Goal: Information Seeking & Learning: Learn about a topic

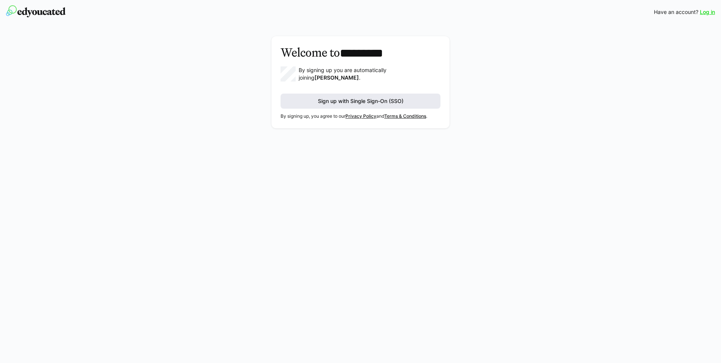
click at [368, 99] on span "Sign up with Single Sign-On (SSO)" at bounding box center [361, 101] width 88 height 8
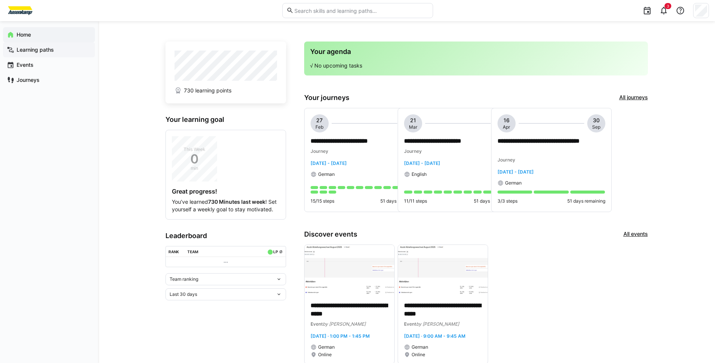
click at [0, 0] on app-navigation-label "Learning paths" at bounding box center [0, 0] width 0 height 0
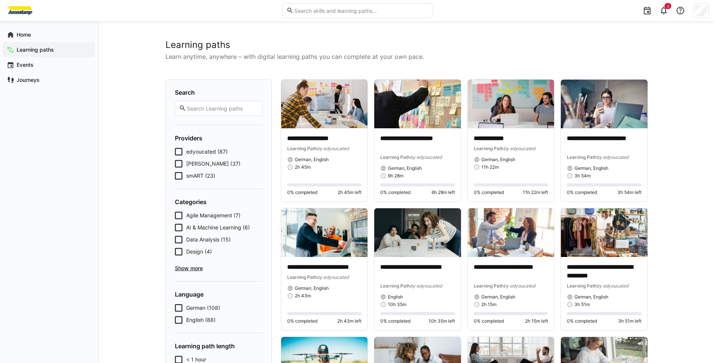
click at [195, 148] on span "edyoucated (87)" at bounding box center [206, 152] width 41 height 8
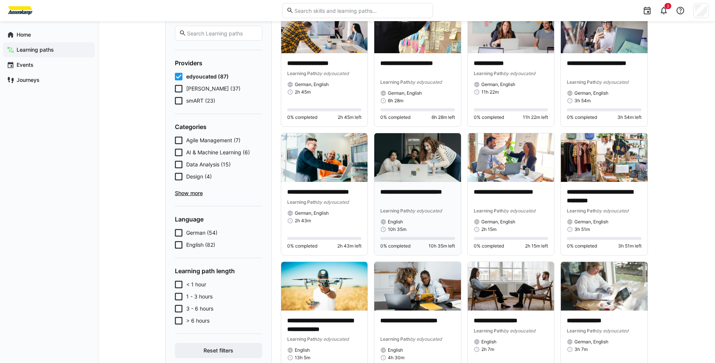
scroll to position [75, 0]
click at [200, 87] on span "[PERSON_NAME] (37)" at bounding box center [213, 88] width 54 height 8
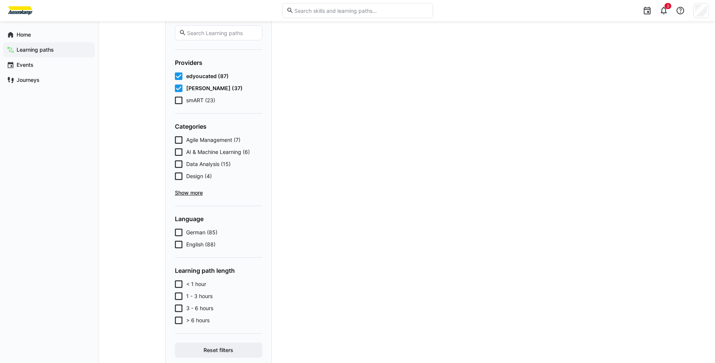
click at [196, 103] on span "smART (23)" at bounding box center [200, 100] width 29 height 8
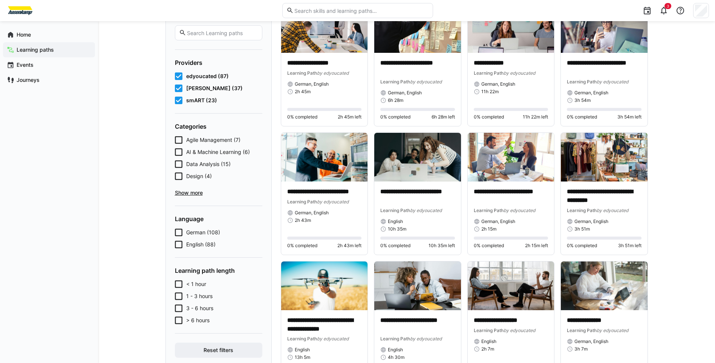
drag, startPoint x: 178, startPoint y: 88, endPoint x: 174, endPoint y: 85, distance: 4.6
click at [177, 88] on icon at bounding box center [179, 88] width 8 height 8
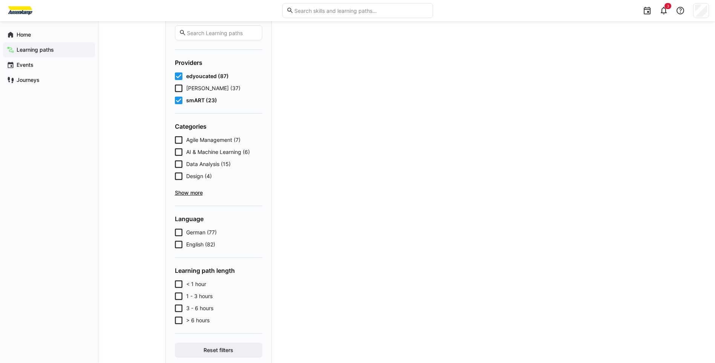
click at [178, 75] on icon at bounding box center [179, 76] width 8 height 8
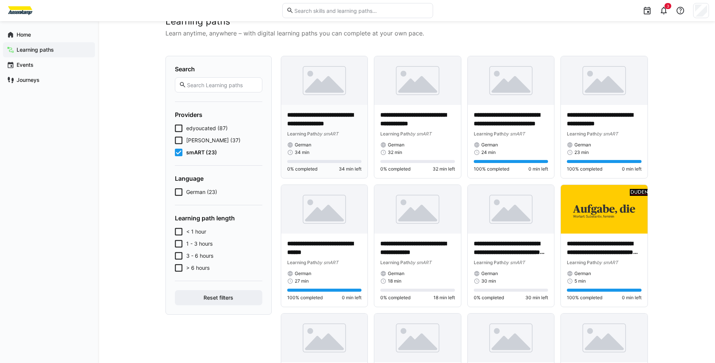
scroll to position [0, 0]
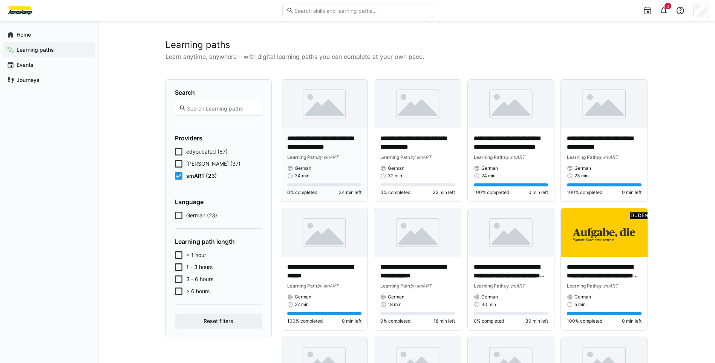
click at [322, 144] on p "**********" at bounding box center [324, 142] width 75 height 17
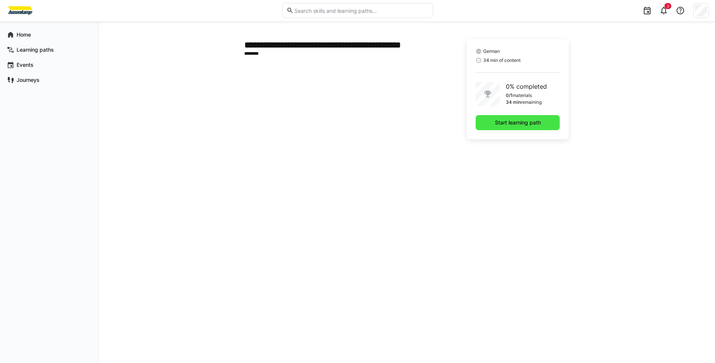
click at [507, 124] on span "Start learning path" at bounding box center [518, 123] width 48 height 8
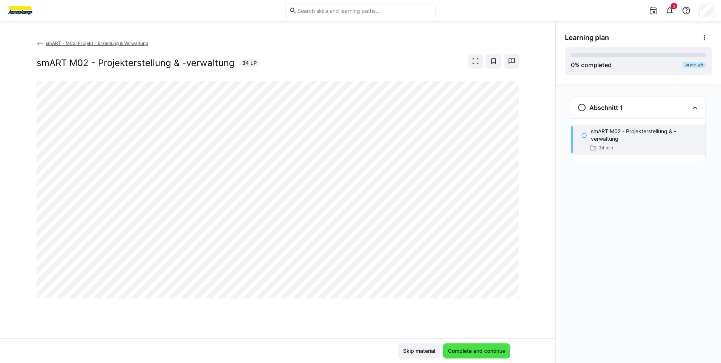
click at [477, 349] on span "Complete and continue" at bounding box center [477, 351] width 60 height 8
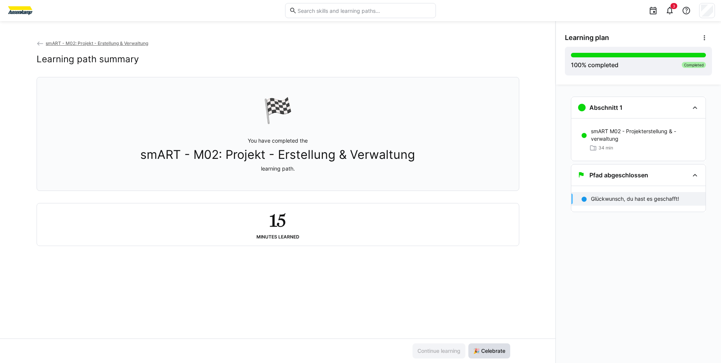
click at [494, 351] on span "🎉 Celebrate" at bounding box center [489, 351] width 34 height 8
click at [37, 44] on eds-icon at bounding box center [41, 44] width 8 height 8
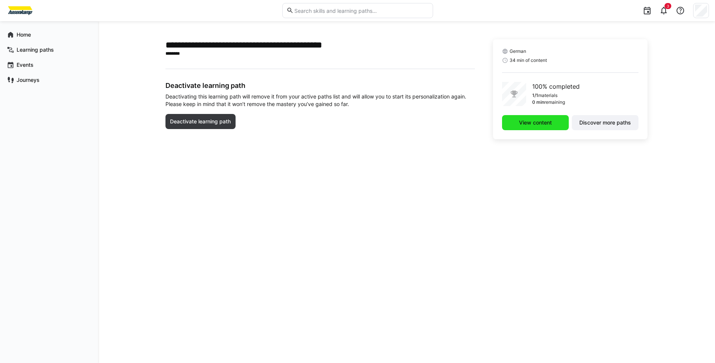
click at [531, 118] on span "View content" at bounding box center [535, 122] width 67 height 15
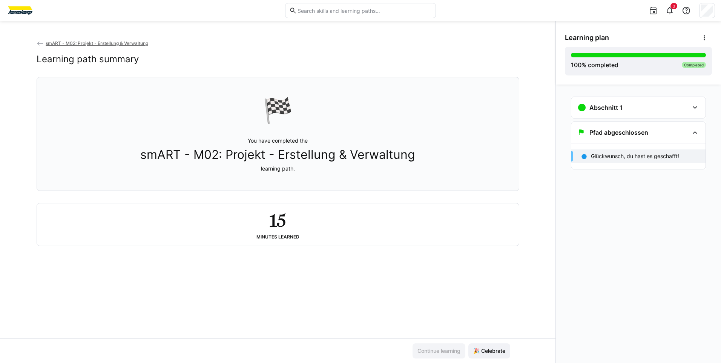
click at [351, 236] on div "15 Minutes learned" at bounding box center [278, 224] width 470 height 30
click at [41, 44] on eds-icon at bounding box center [41, 44] width 8 height 8
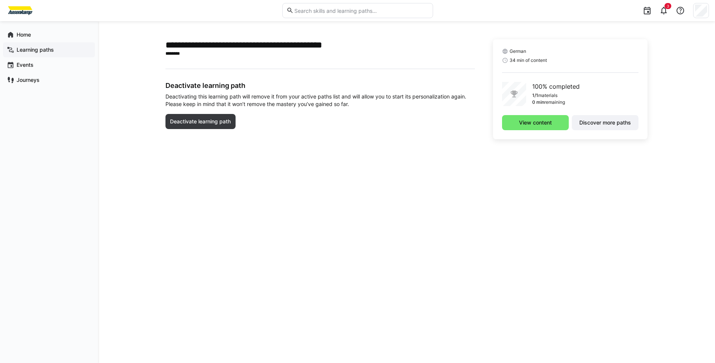
click at [33, 46] on span "Learning paths" at bounding box center [53, 50] width 76 height 8
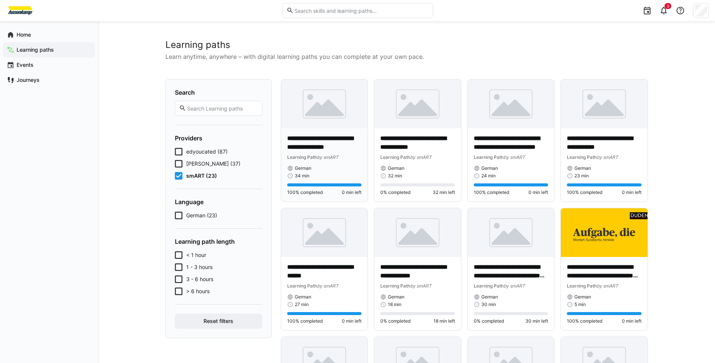
click at [327, 148] on p "**********" at bounding box center [324, 142] width 75 height 17
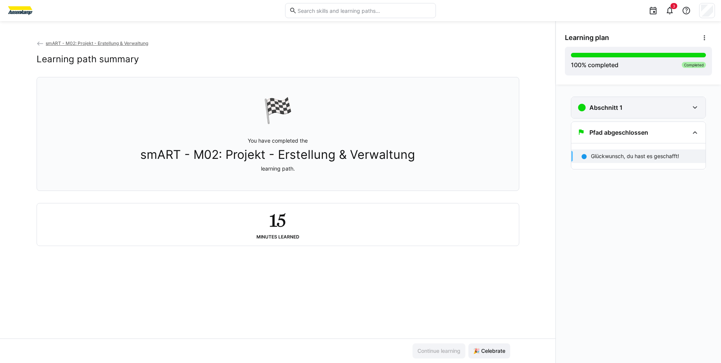
click at [643, 103] on div "Abschnitt 1" at bounding box center [638, 107] width 134 height 21
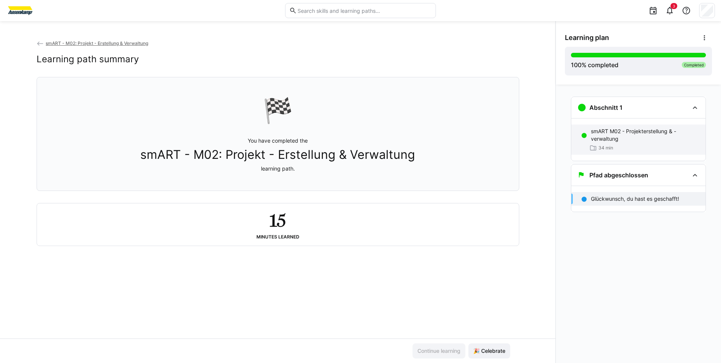
click at [624, 127] on div "smART M02 - Projekterstellung & -verwaltung 34 min" at bounding box center [638, 139] width 134 height 30
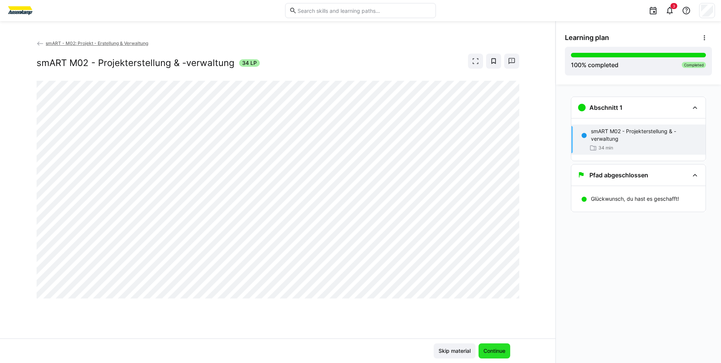
click at [502, 347] on span "Continue" at bounding box center [494, 351] width 24 height 8
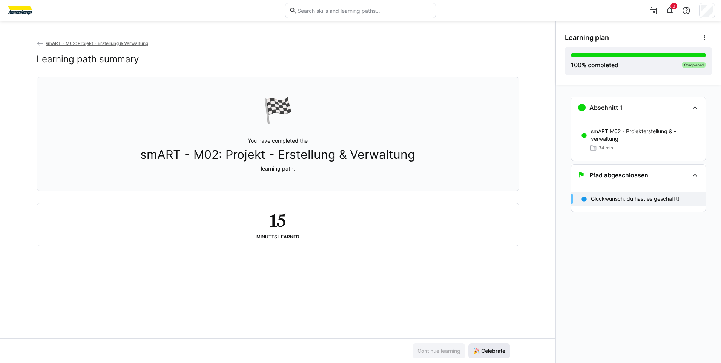
click at [498, 343] on span "🎉 Celebrate" at bounding box center [489, 350] width 42 height 15
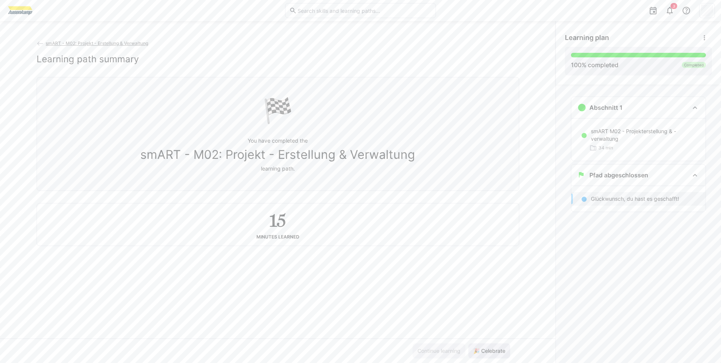
click at [498, 343] on span "🎉 Celebrate" at bounding box center [489, 350] width 42 height 15
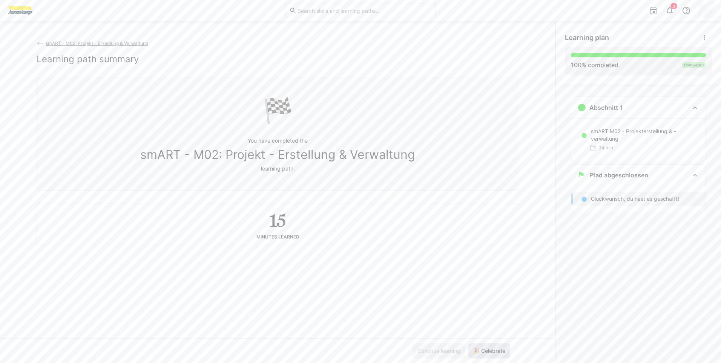
click at [498, 343] on span "🎉 Celebrate" at bounding box center [489, 350] width 42 height 15
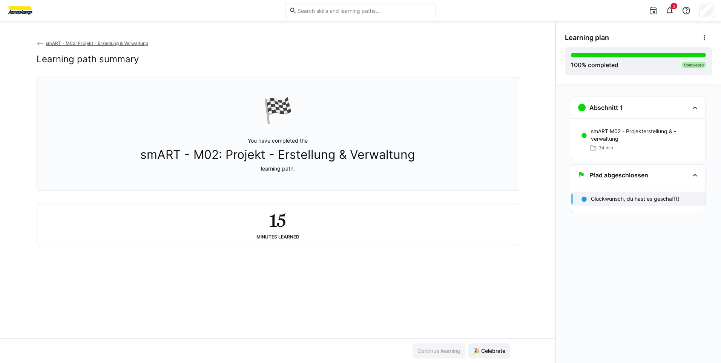
click at [42, 44] on eds-icon at bounding box center [41, 44] width 8 height 8
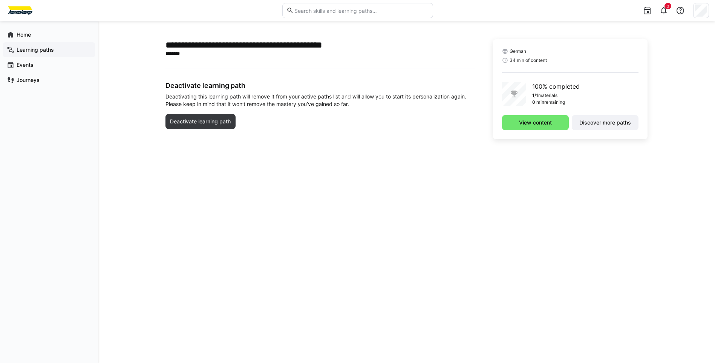
click at [0, 0] on app-navigation-label "Learning paths" at bounding box center [0, 0] width 0 height 0
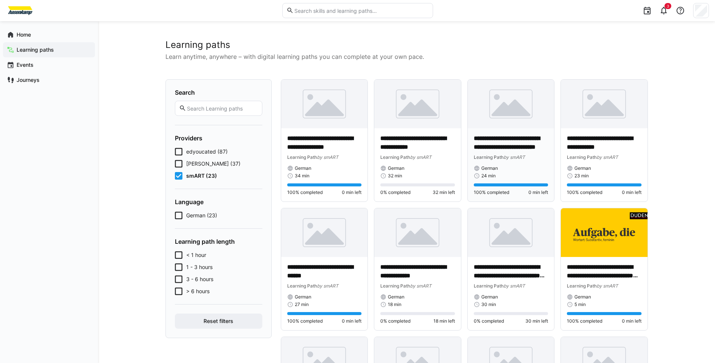
scroll to position [38, 0]
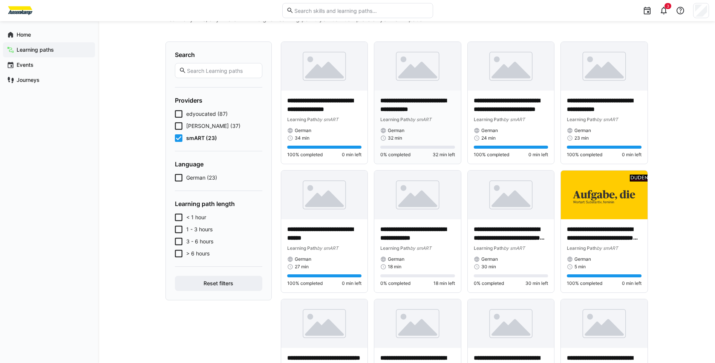
click at [398, 107] on p "**********" at bounding box center [417, 104] width 75 height 17
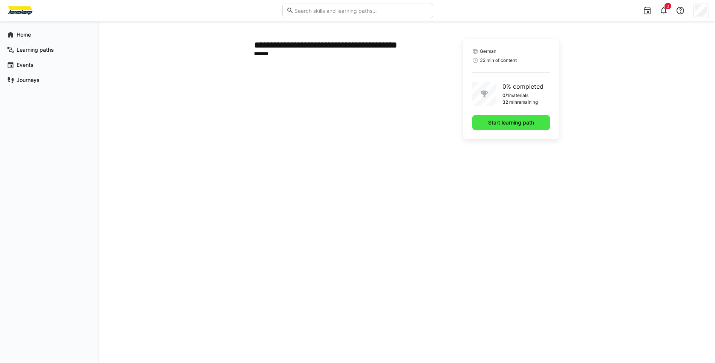
click at [514, 124] on span "Start learning path" at bounding box center [511, 123] width 48 height 8
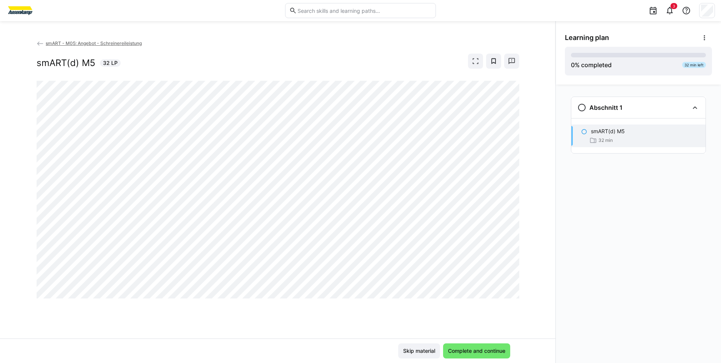
click at [37, 42] on eds-icon at bounding box center [41, 44] width 8 height 8
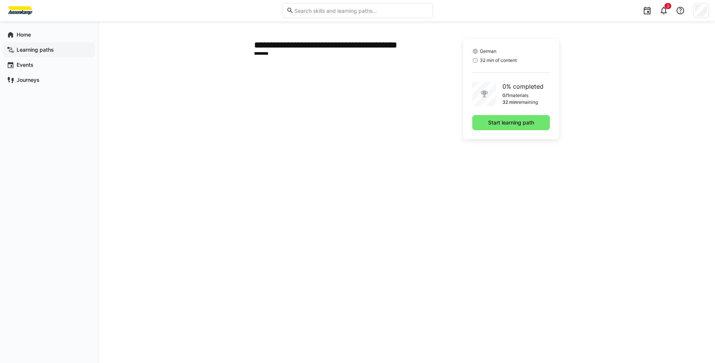
click at [0, 0] on app-navigation-label "Learning paths" at bounding box center [0, 0] width 0 height 0
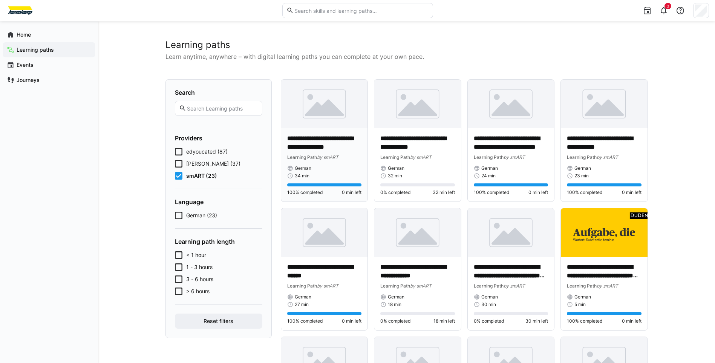
click at [330, 144] on p "**********" at bounding box center [324, 142] width 75 height 17
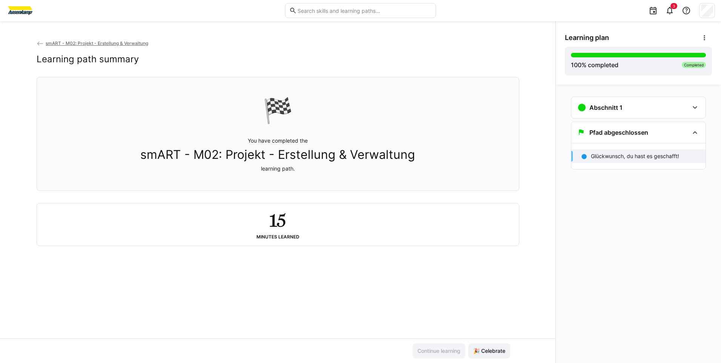
click at [296, 239] on div "Minutes learned" at bounding box center [277, 236] width 43 height 5
click at [683, 132] on div "Pfad abgeschlossen" at bounding box center [633, 132] width 112 height 9
click at [686, 112] on div "Abschnitt 1" at bounding box center [638, 107] width 134 height 21
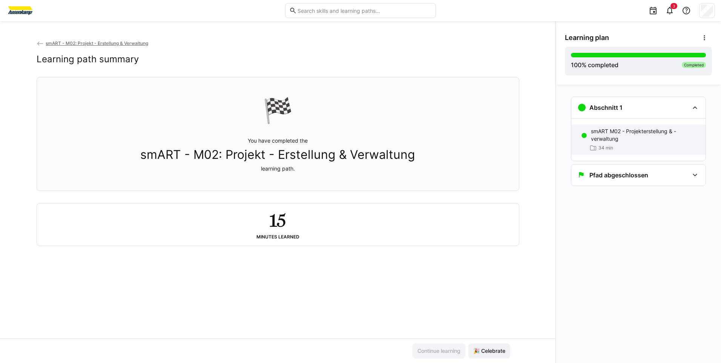
click at [621, 144] on div "34 min" at bounding box center [645, 148] width 109 height 8
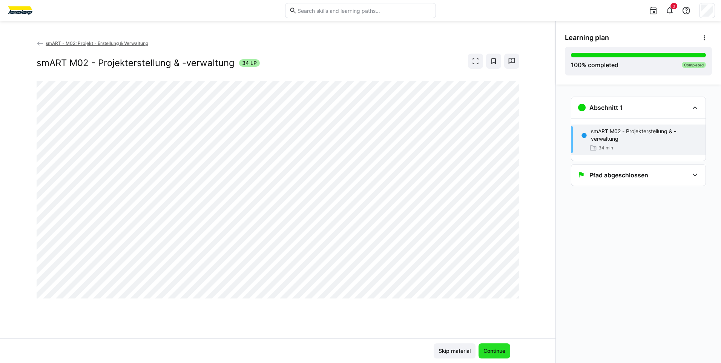
click at [490, 350] on span "Continue" at bounding box center [494, 351] width 24 height 8
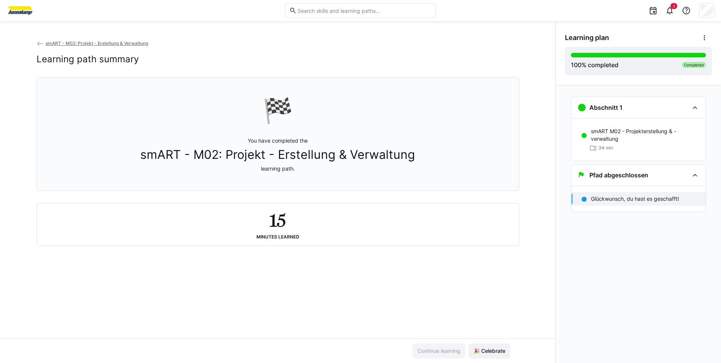
click at [37, 44] on eds-icon at bounding box center [41, 44] width 8 height 8
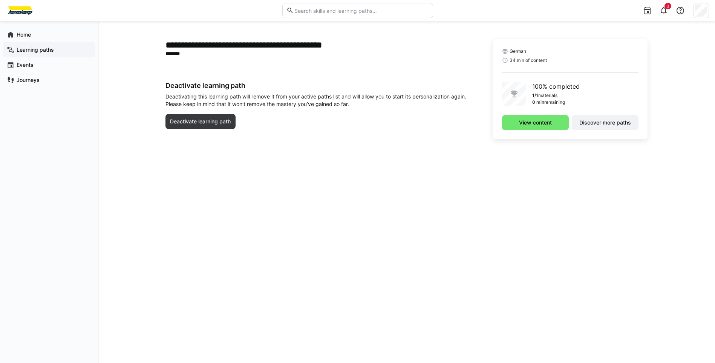
click at [0, 0] on app-navigation-label "Learning paths" at bounding box center [0, 0] width 0 height 0
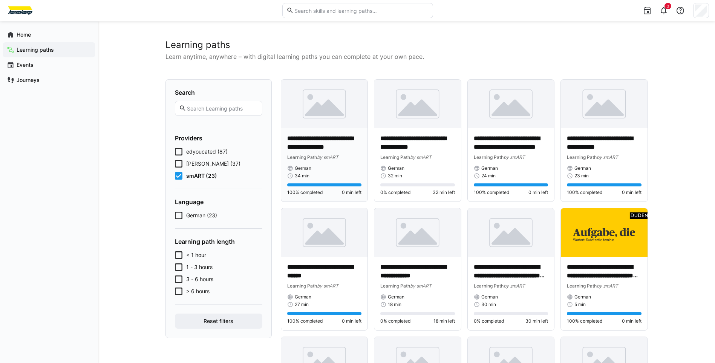
click at [330, 147] on p "**********" at bounding box center [324, 142] width 75 height 17
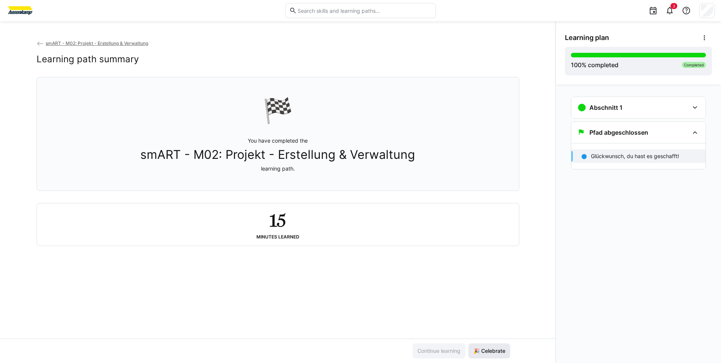
click at [477, 347] on span "🎉 Celebrate" at bounding box center [489, 351] width 34 height 8
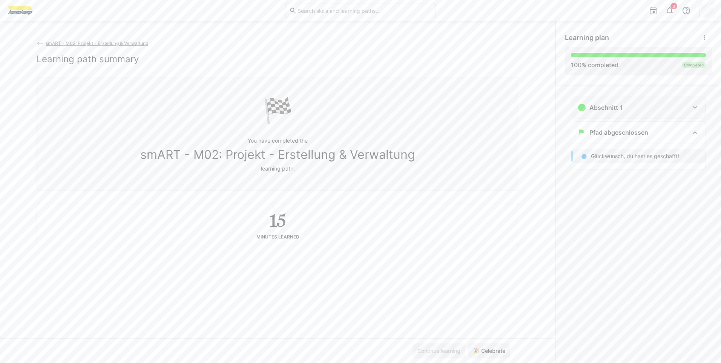
click at [637, 107] on div "Abschnitt 1" at bounding box center [633, 107] width 112 height 9
click at [618, 138] on p "smART M02 - Projekterstellung & -verwaltung" at bounding box center [645, 134] width 109 height 15
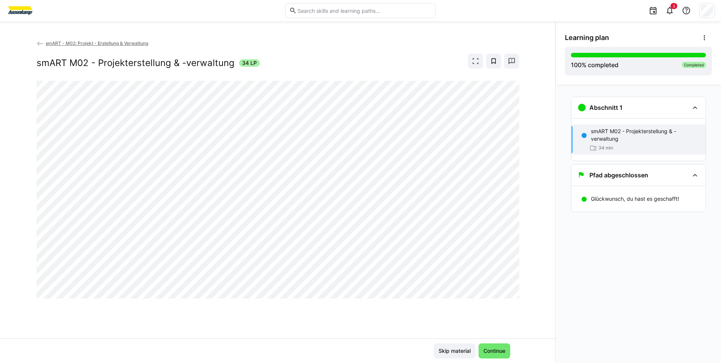
click at [548, 265] on div "smART - M02: Projekt - Erstellung & Verwaltung smART M02 - Projekterstellung & …" at bounding box center [277, 188] width 555 height 299
click at [498, 348] on span "Continue" at bounding box center [494, 351] width 24 height 8
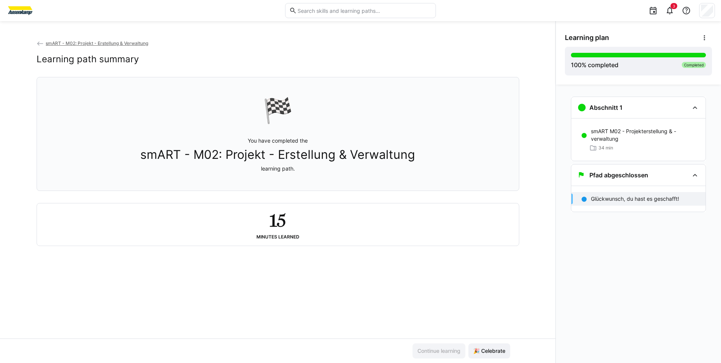
click at [39, 46] on eds-icon at bounding box center [41, 44] width 8 height 8
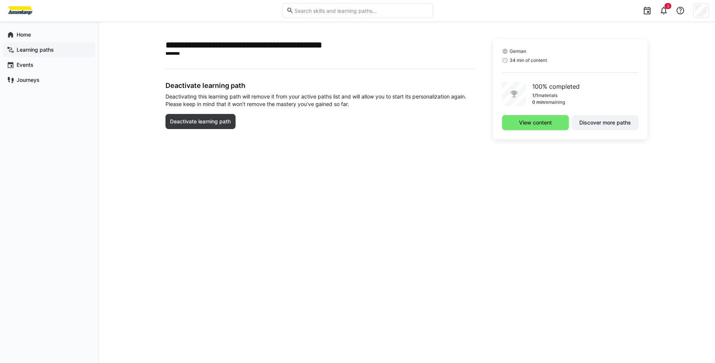
click at [54, 46] on span "Learning paths" at bounding box center [53, 50] width 76 height 8
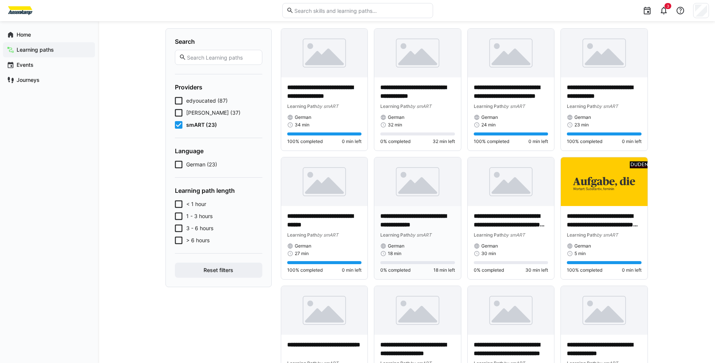
scroll to position [38, 0]
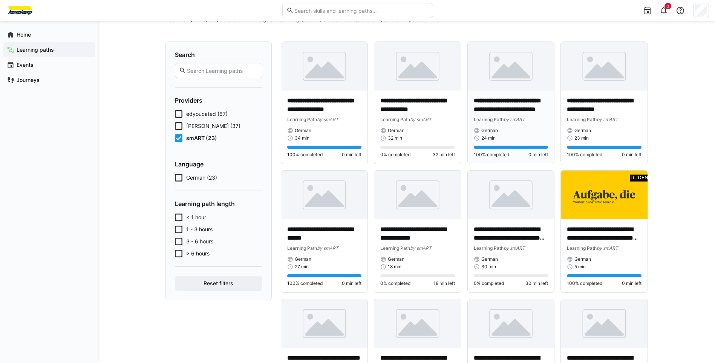
click at [496, 113] on p "**********" at bounding box center [511, 104] width 75 height 17
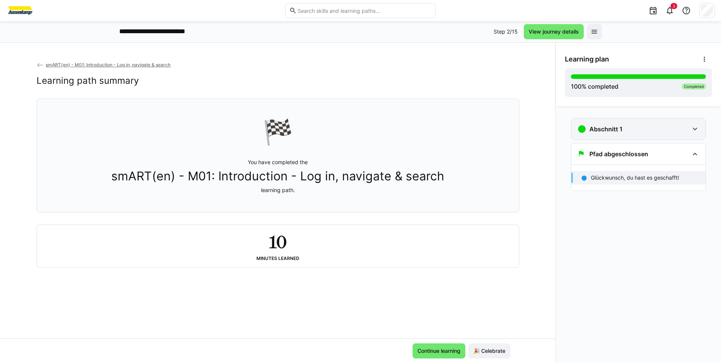
click at [631, 129] on div "Abschnitt 1" at bounding box center [633, 128] width 112 height 9
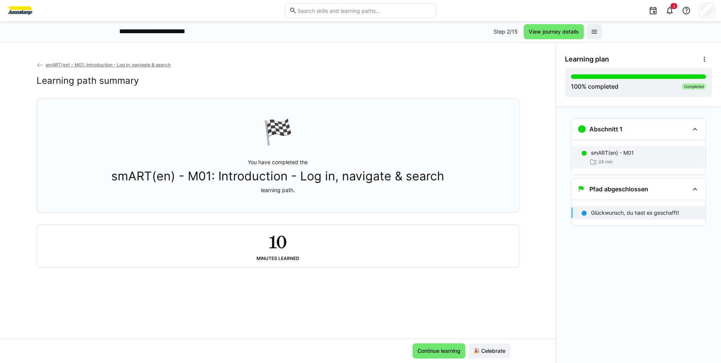
click at [621, 155] on p "smART(en) - M01" at bounding box center [612, 153] width 43 height 8
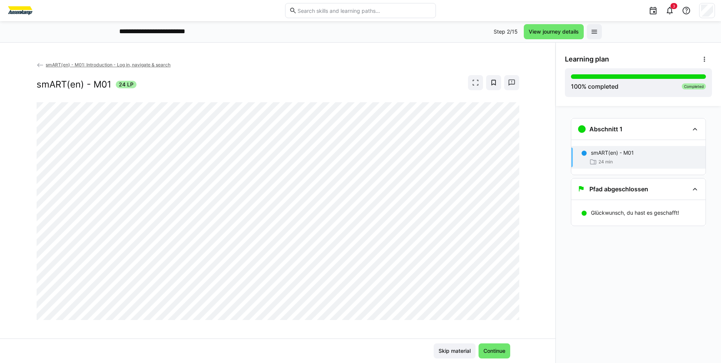
click at [60, 63] on span "smART(en) - M01: Introduction - Log in, navigate & search" at bounding box center [108, 65] width 125 height 6
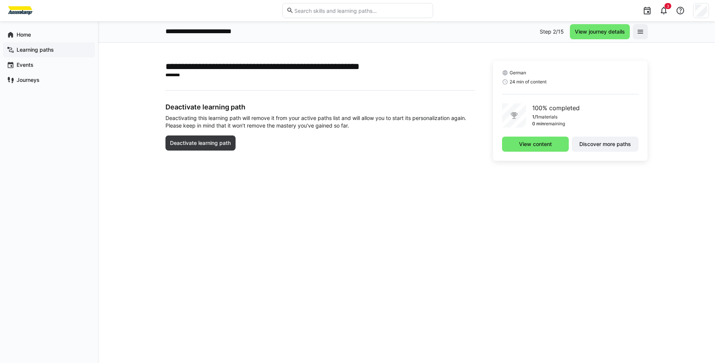
click at [0, 0] on app-navigation-label "Learning paths" at bounding box center [0, 0] width 0 height 0
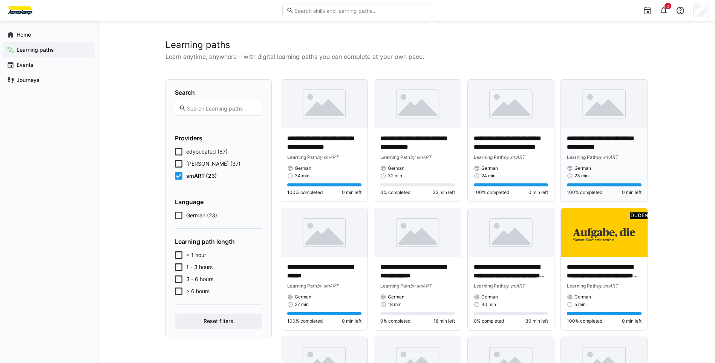
click at [586, 142] on p "**********" at bounding box center [604, 142] width 75 height 17
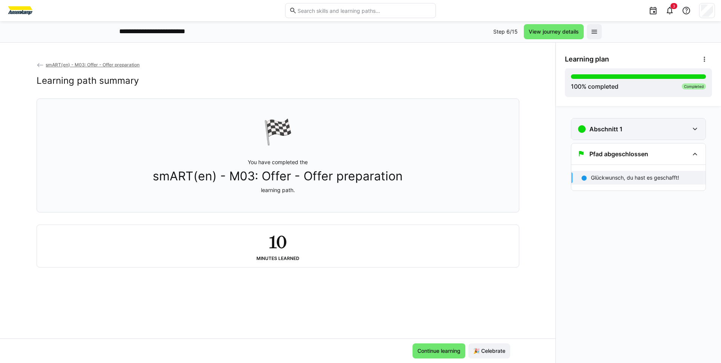
click at [603, 137] on div "Abschnitt 1" at bounding box center [638, 128] width 134 height 21
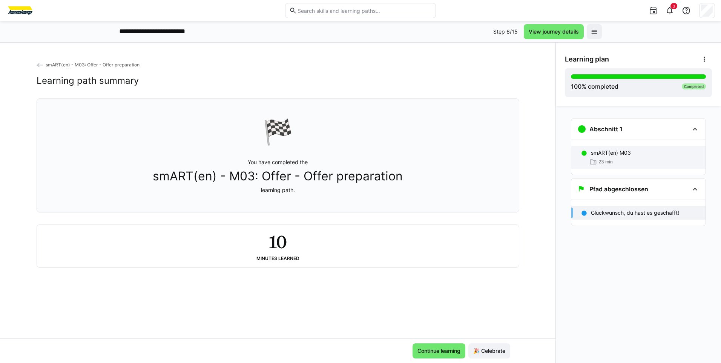
click at [616, 156] on div "smART(en) M03 23 min" at bounding box center [638, 157] width 134 height 23
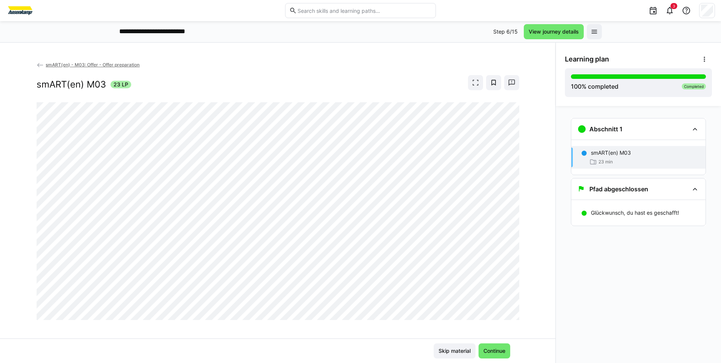
scroll to position [6, 0]
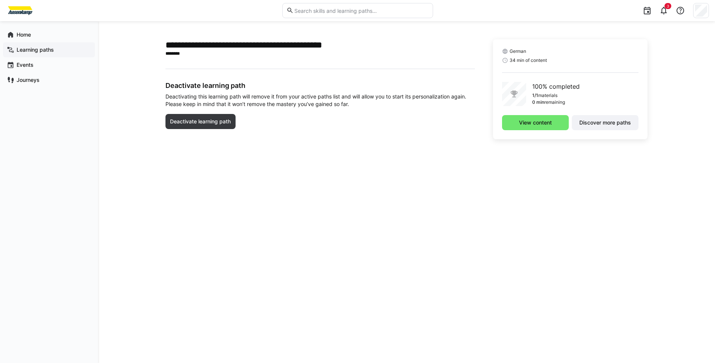
click at [0, 0] on app-navigation-label "Learning paths" at bounding box center [0, 0] width 0 height 0
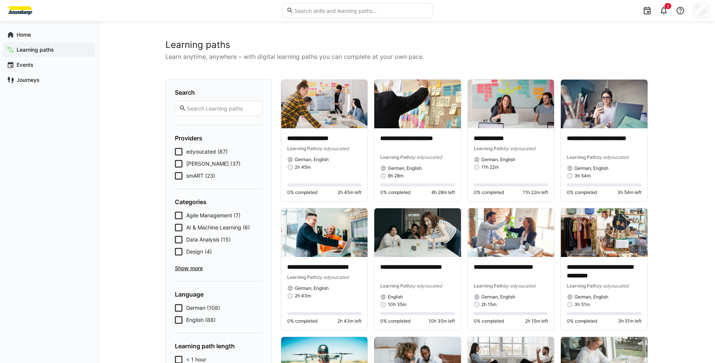
click at [193, 173] on span "smART (23)" at bounding box center [200, 176] width 29 height 8
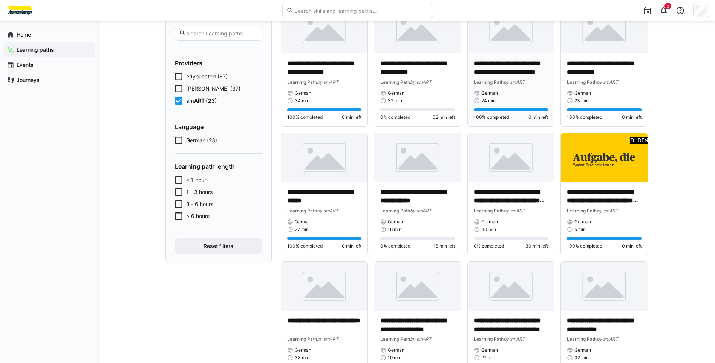
scroll to position [75, 0]
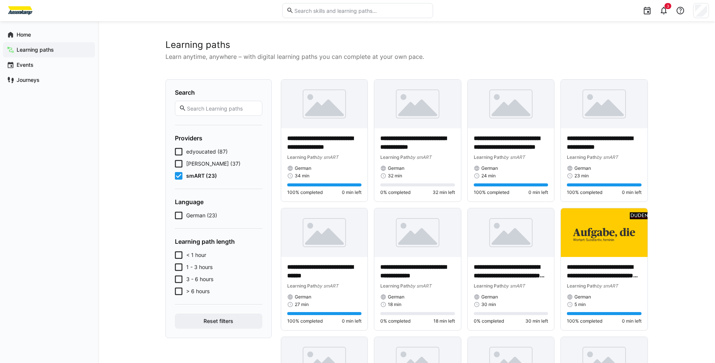
scroll to position [75, 0]
